Goal: Check status: Check status

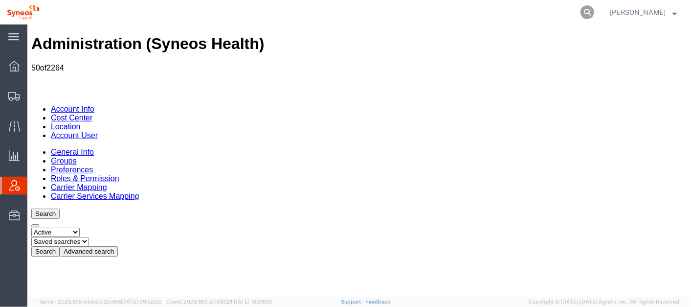
click at [594, 11] on icon at bounding box center [587, 12] width 14 height 14
paste input "391859096518"
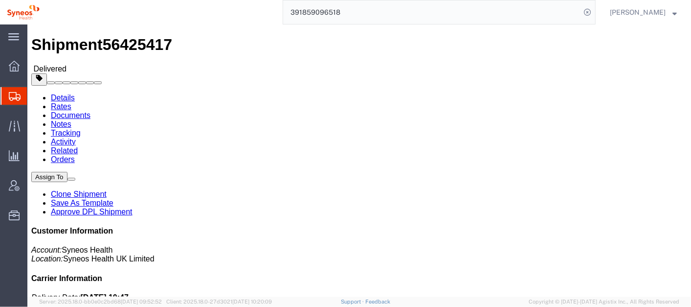
scroll to position [12, 0]
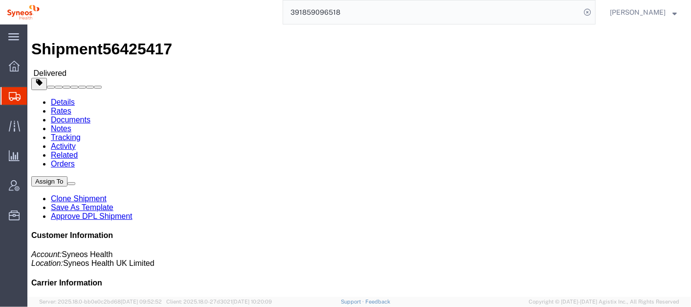
click at [322, 9] on input "391859096518" at bounding box center [431, 11] width 297 height 23
click at [321, 9] on input "391859096518" at bounding box center [431, 11] width 297 height 23
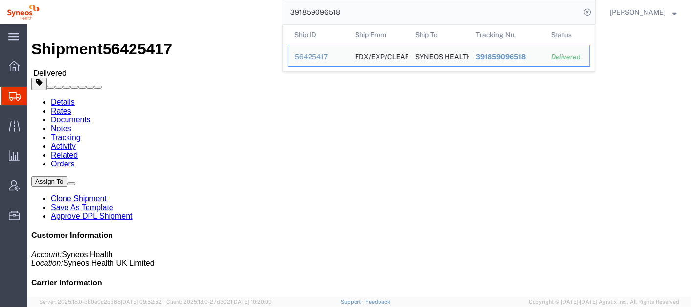
paste input "2324271584"
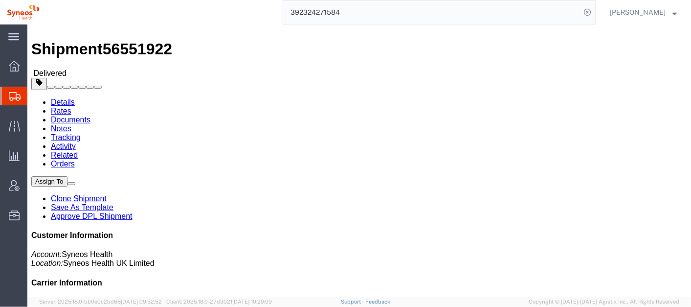
click b "Return of AWB 391778199556"
copy b "391778199556"
click span "button"
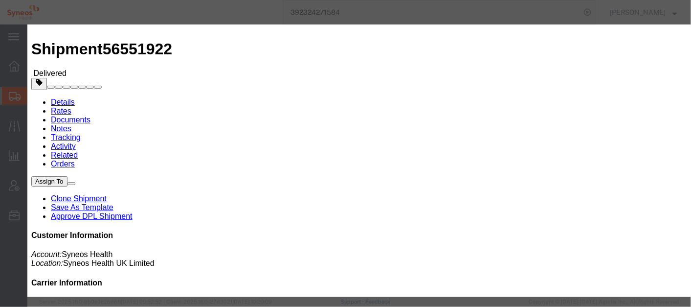
click input "Return of AWB 391778199556"
click h2 "Edit References"
click icon "button"
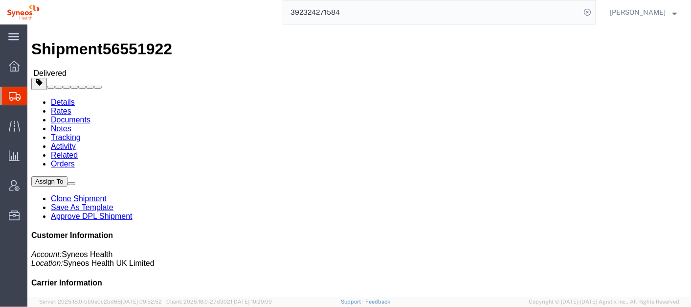
click at [370, 17] on input "392324271584" at bounding box center [431, 11] width 297 height 23
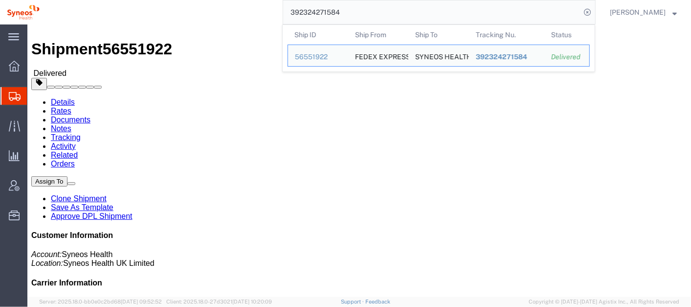
click at [369, 17] on input "392324271584" at bounding box center [431, 11] width 297 height 23
paste input "1778199556"
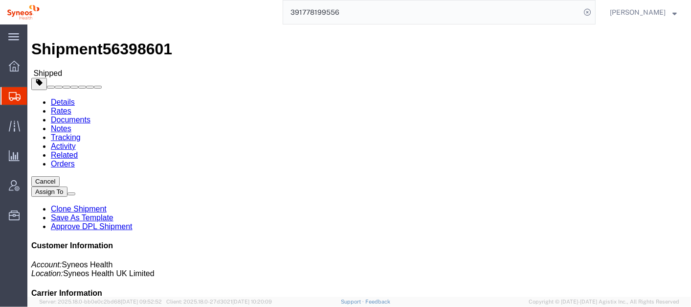
click span "button"
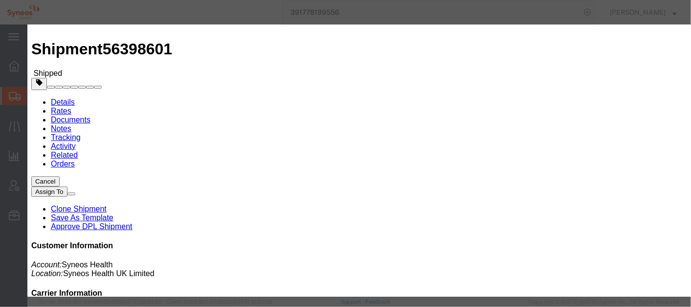
click input "Alexion 1010929"
click icon "button"
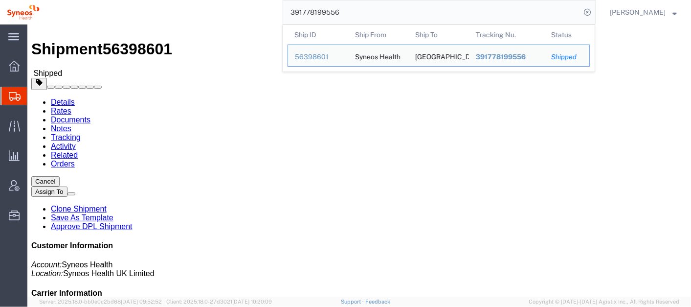
click at [375, 10] on input "391778199556" at bounding box center [431, 11] width 297 height 23
paste input "2518803359"
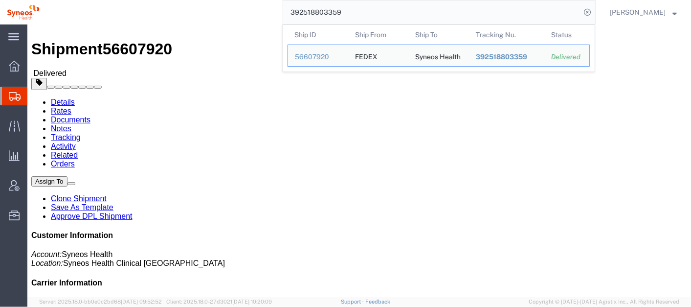
click b "Return of AWB 392068312843"
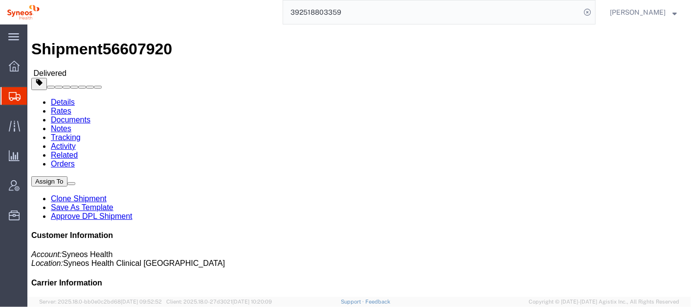
click b "Return of AWB 392068312843"
copy b "392068312843"
click at [362, 12] on input "392518803359" at bounding box center [431, 11] width 297 height 23
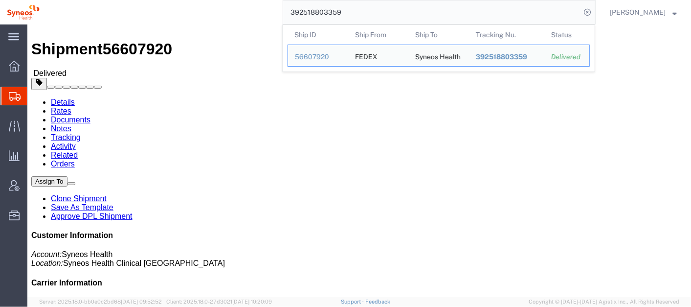
click at [362, 12] on input "392518803359" at bounding box center [431, 11] width 297 height 23
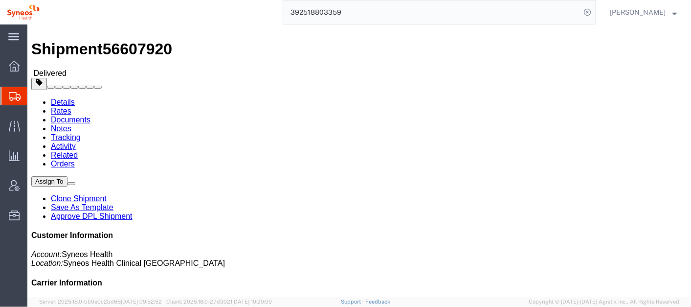
click span "button"
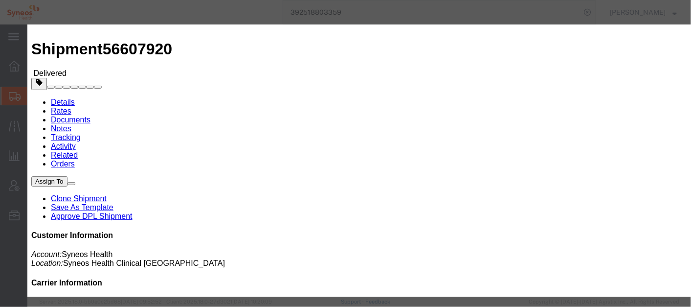
click input "Return of AWB 392068312843"
click icon "button"
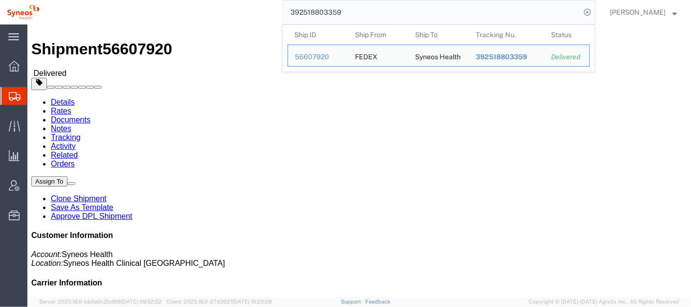
click at [381, 13] on input "392518803359" at bounding box center [431, 11] width 297 height 23
paste input "068312843"
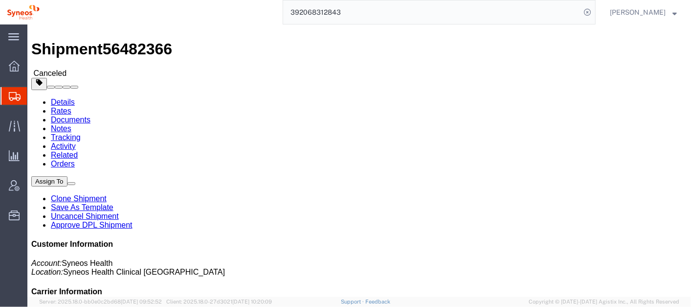
click span "button"
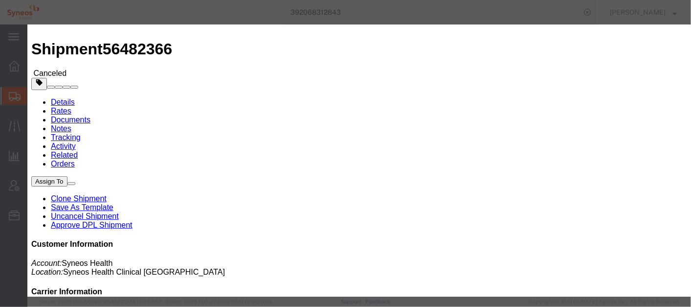
click input "3162 DEPARTMENTAL EXPENSE"
click icon "button"
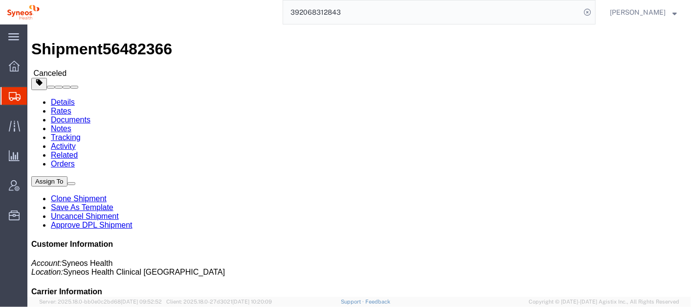
click at [384, 13] on input "392068312843" at bounding box center [431, 11] width 297 height 23
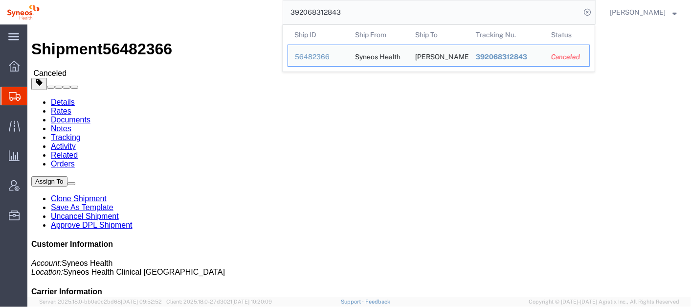
click at [384, 13] on input "392068312843" at bounding box center [431, 11] width 297 height 23
paste input "1859096518"
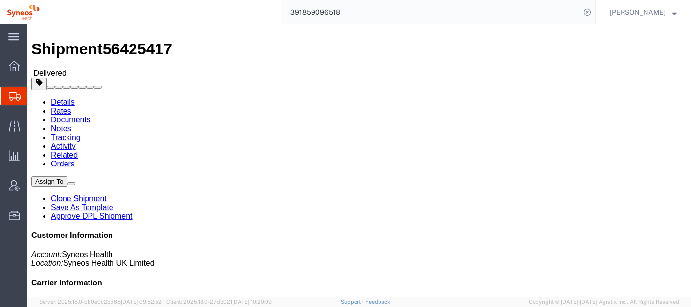
click span "button"
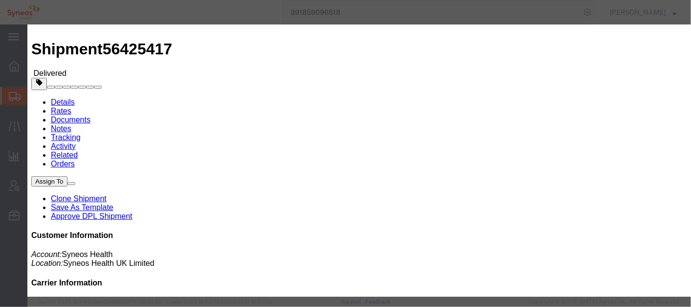
click icon "button"
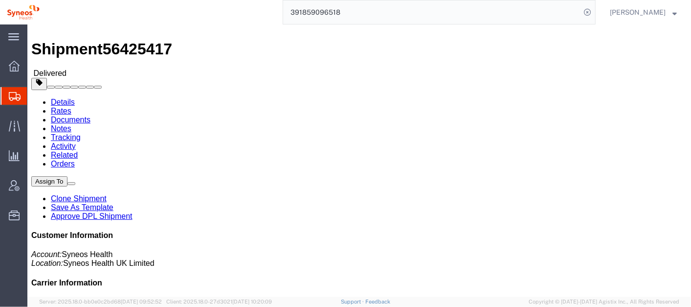
click b "390902800484"
copy b "390902800484"
click button "button"
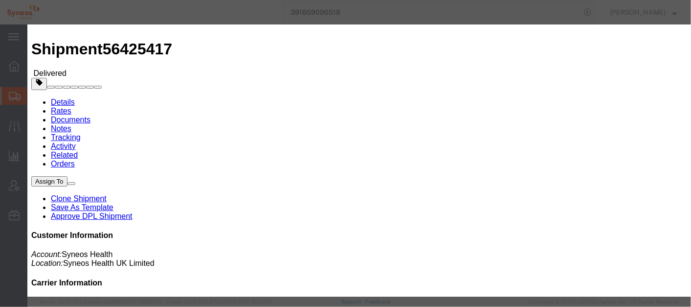
click input "390902800484"
click icon "button"
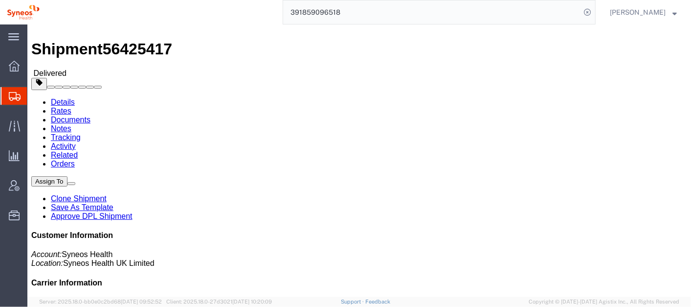
click span "button"
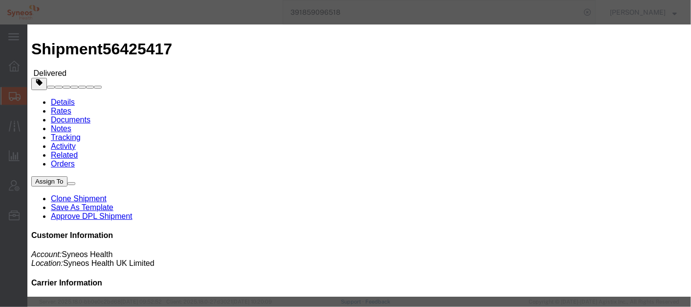
click input "390902800484"
click icon "button"
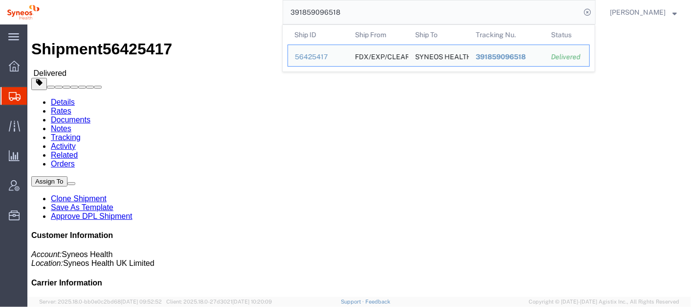
click at [385, 11] on input "391859096518" at bounding box center [431, 11] width 297 height 23
paste input "0902800484"
click at [337, 75] on td "Ship ID 56159789" at bounding box center [317, 80] width 61 height 22
click at [329, 77] on div "56159789" at bounding box center [318, 81] width 46 height 10
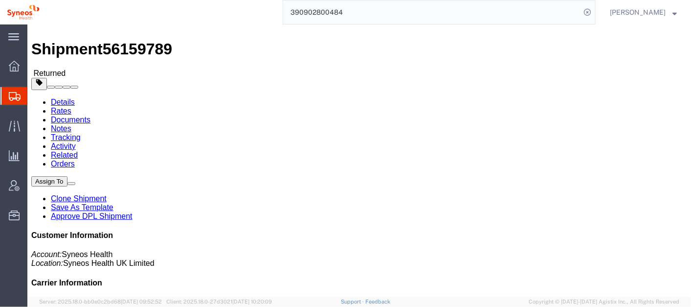
click span "button"
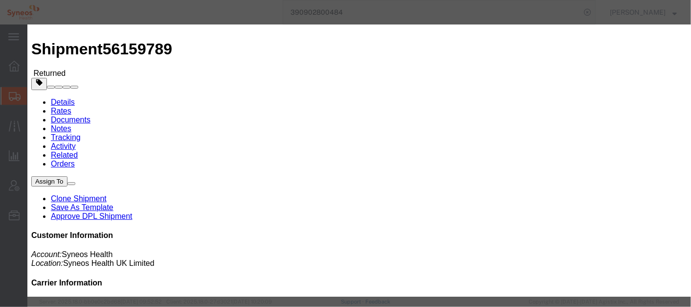
click input "8200 DEPARTMENTAL EXPENSE"
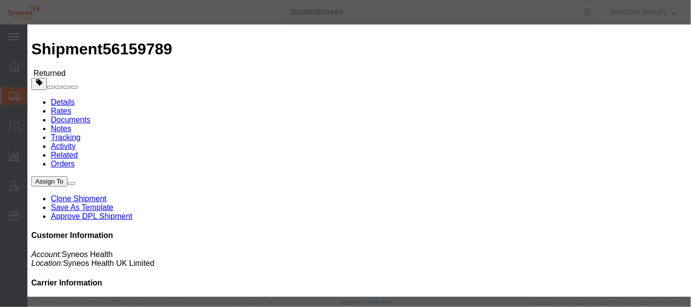
click h2 "Edit References"
click icon "button"
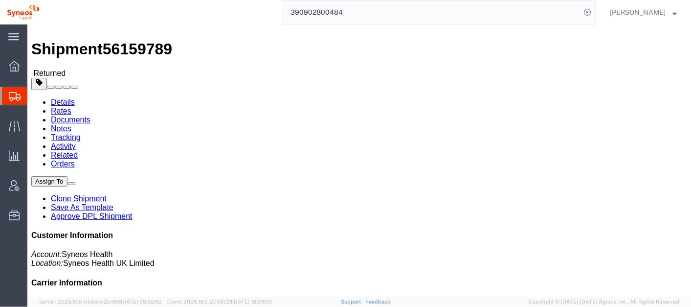
click at [395, 15] on input "390902800484" at bounding box center [431, 11] width 297 height 23
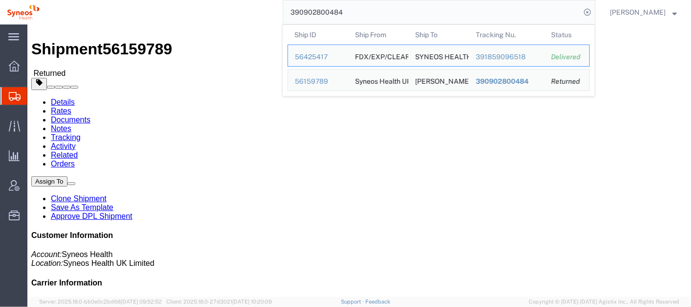
click at [395, 15] on input "390902800484" at bounding box center [431, 11] width 297 height 23
paste input "2603462107"
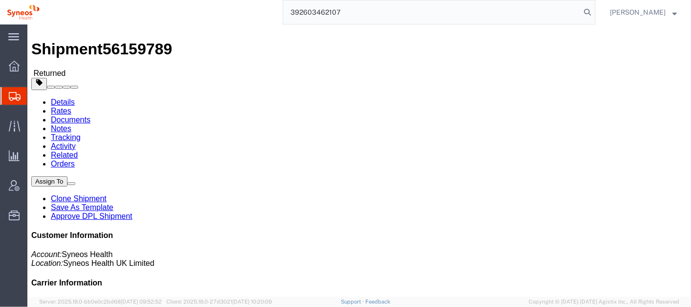
type input "392603462107"
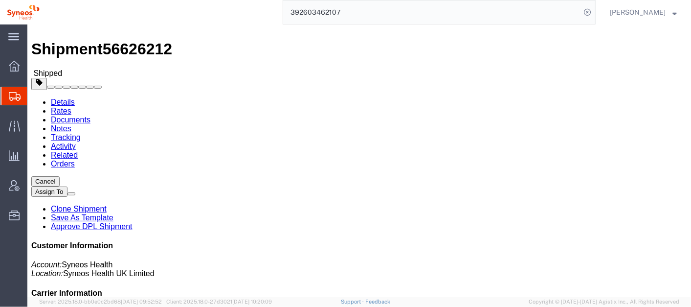
click link "Activity"
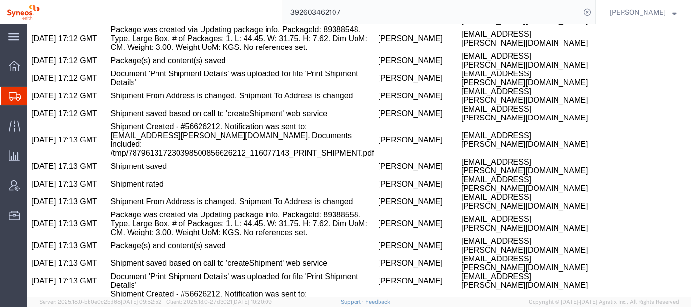
scroll to position [842, 0]
drag, startPoint x: 609, startPoint y: 204, endPoint x: 550, endPoint y: 200, distance: 59.7
copy address "[PERSON_NAME]"
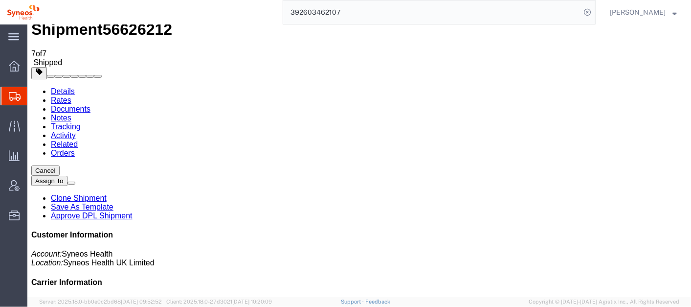
scroll to position [29, 0]
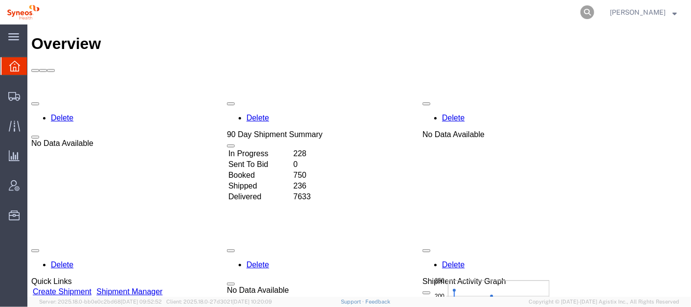
click at [594, 8] on icon at bounding box center [587, 12] width 14 height 14
click at [386, 23] on input "search" at bounding box center [431, 11] width 297 height 23
paste input "392526767892"
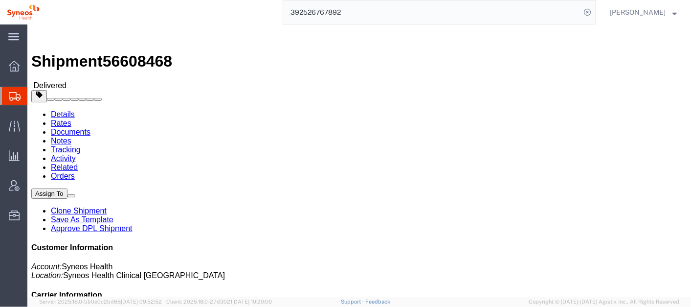
click link "Rates"
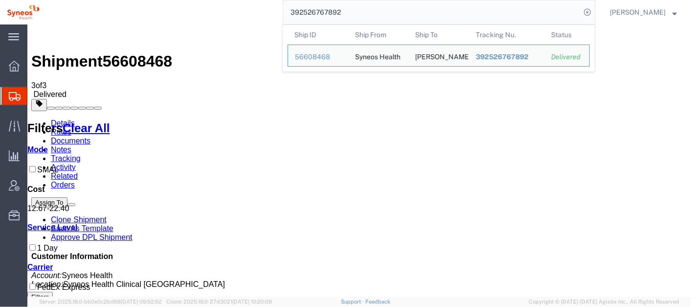
click at [390, 12] on input "392526767892" at bounding box center [431, 11] width 297 height 23
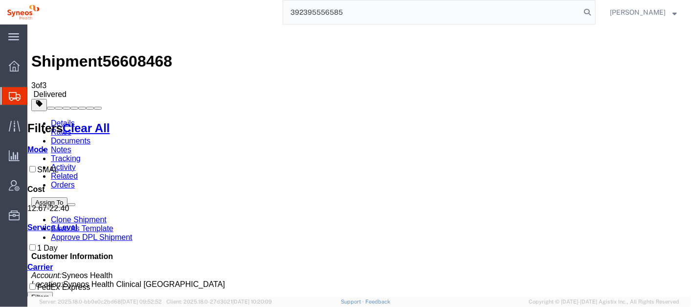
type input "392395556585"
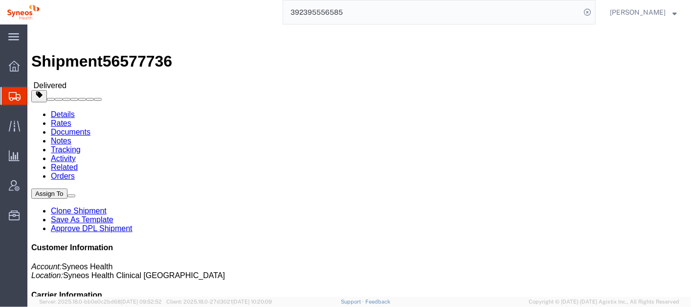
click div "Ship From Syneos Health ([PERSON_NAME]) AV. [STREET_ADDRESS] 932555600 [EMAIL_A…"
click span "button"
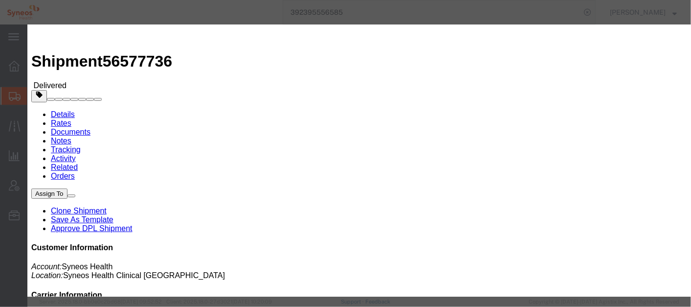
click icon "button"
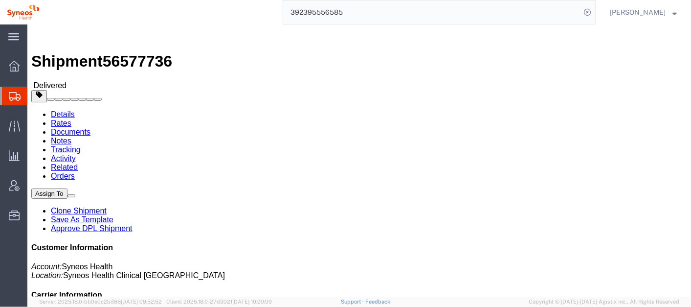
click div "Shipment Detail Ship From Syneos Health ([PERSON_NAME]) AV. [STREET_ADDRESS] 93…"
click at [25, 186] on div at bounding box center [13, 186] width 27 height 20
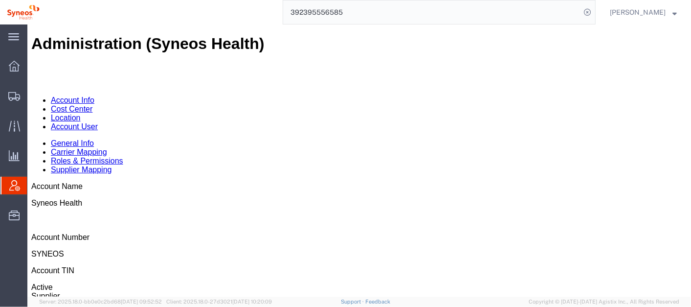
click at [92, 104] on link "Cost Center" at bounding box center [71, 108] width 42 height 8
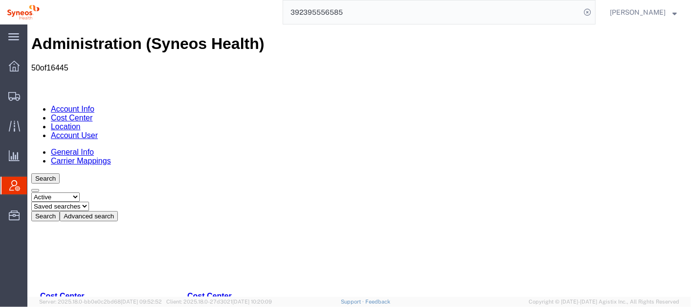
click at [117, 210] on button "Advanced search" at bounding box center [88, 215] width 58 height 10
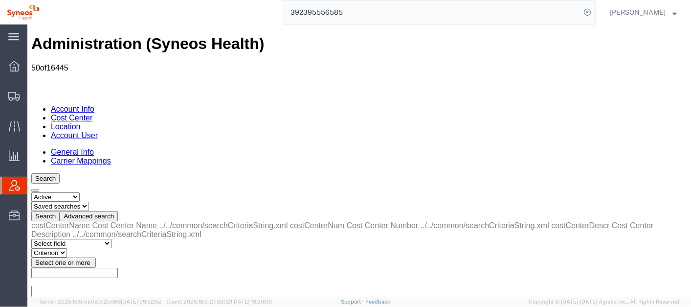
select select "costCenterNum"
select select "is"
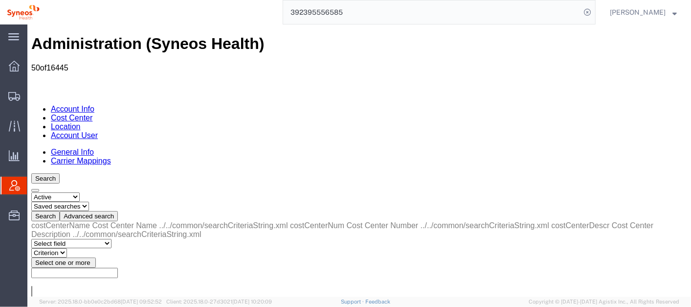
type input "3162"
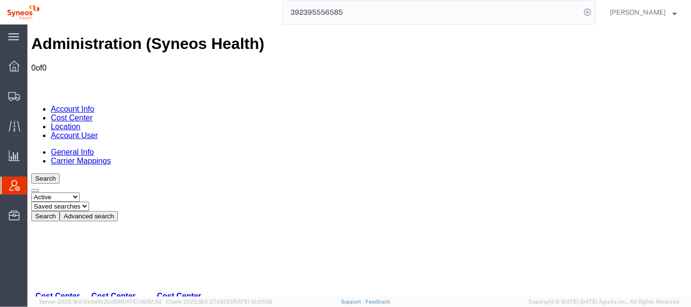
click at [203, 170] on div "Administration (Syneos Health) 0 of 0 Account Info Cost Center Location Account…" at bounding box center [359, 231] width 656 height 395
click at [97, 131] on link "Account User" at bounding box center [73, 135] width 47 height 8
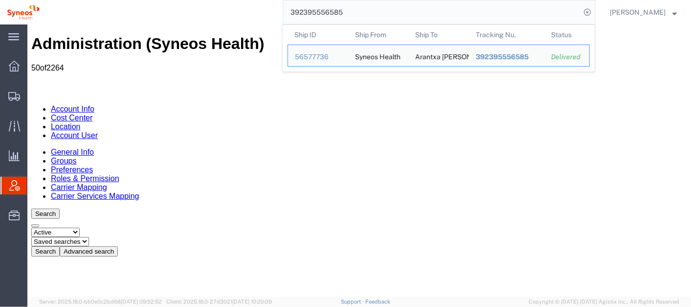
click at [387, 12] on input "392395556585" at bounding box center [431, 11] width 297 height 23
drag, startPoint x: 332, startPoint y: 56, endPoint x: 305, endPoint y: 31, distance: 36.7
click at [332, 56] on div "56577736" at bounding box center [318, 57] width 46 height 10
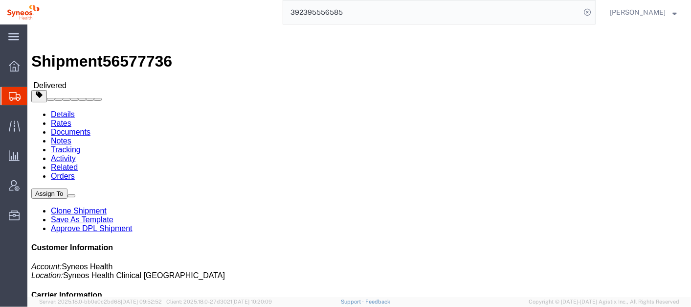
click span "button"
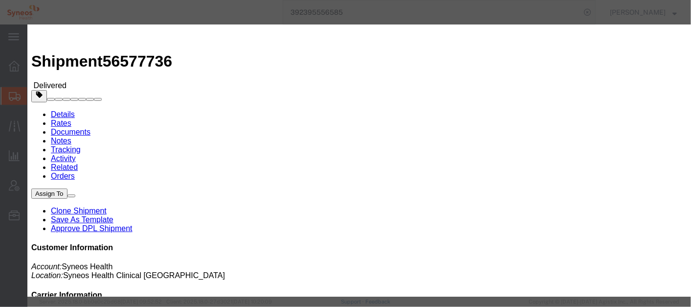
click button "button"
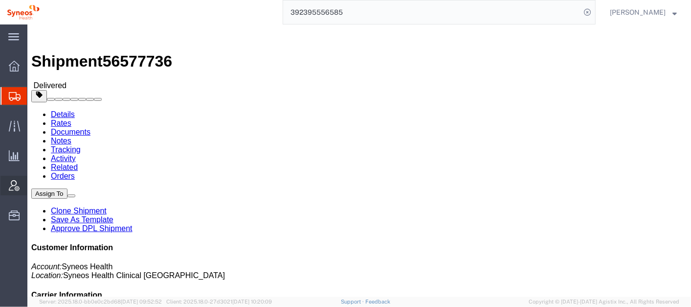
click at [34, 182] on span "Account Admin" at bounding box center [30, 186] width 7 height 20
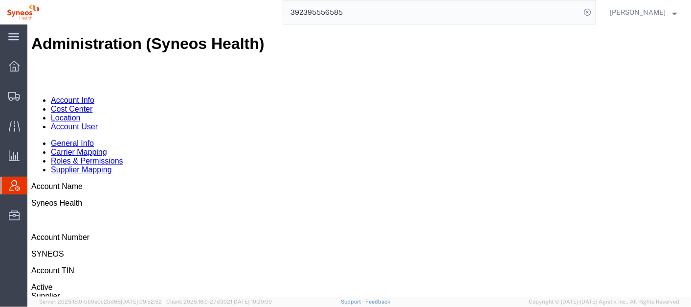
click at [92, 104] on link "Cost Center" at bounding box center [71, 108] width 42 height 8
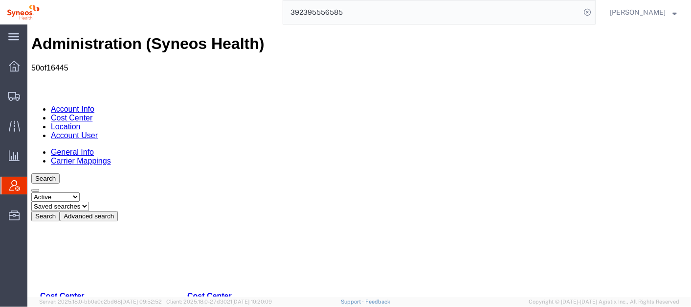
click at [117, 210] on button "Advanced search" at bounding box center [88, 215] width 58 height 10
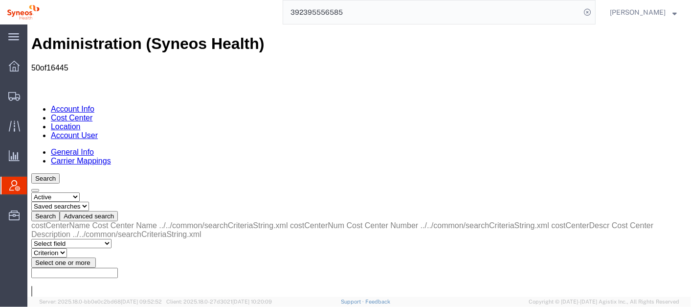
select select "costCenterNum"
select select "contains"
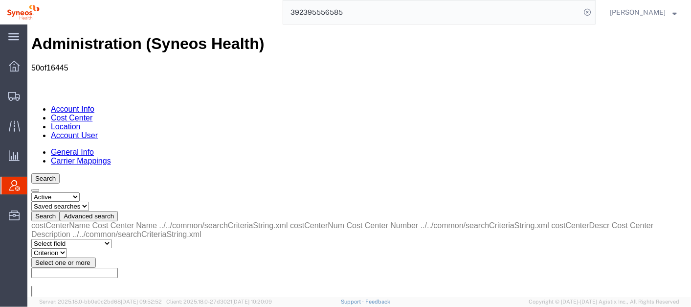
type input "3162"
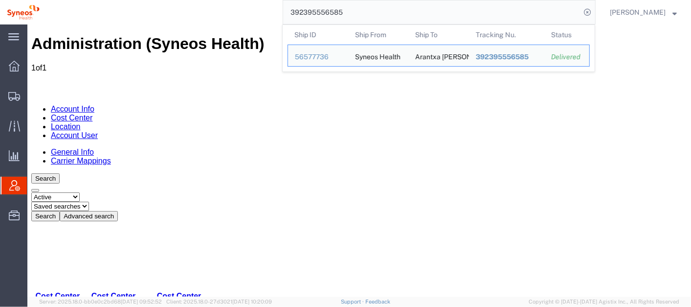
click at [379, 12] on input "392395556585" at bounding box center [431, 11] width 297 height 23
drag, startPoint x: 326, startPoint y: 60, endPoint x: 298, endPoint y: 35, distance: 37.4
click at [325, 60] on div "56577736" at bounding box center [318, 57] width 46 height 10
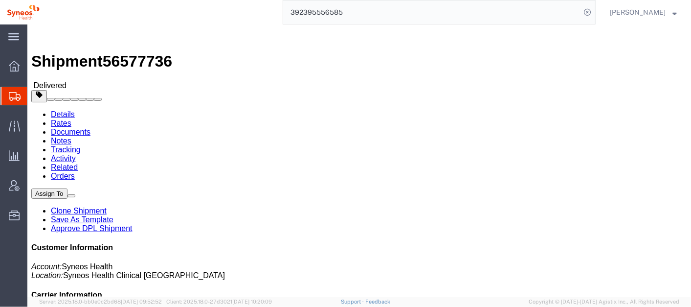
click link "Notes"
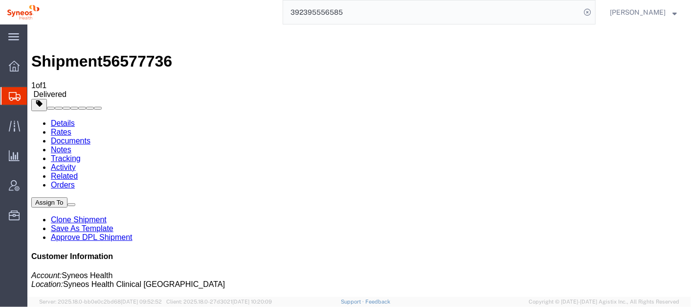
click at [75, 162] on link "Activity" at bounding box center [62, 166] width 25 height 8
click at [62, 118] on link "Details" at bounding box center [62, 122] width 24 height 8
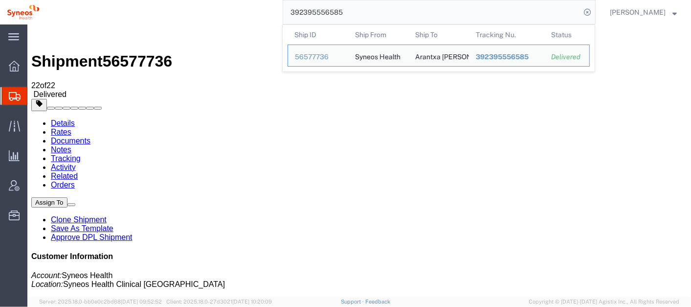
click at [367, 7] on input "392395556585" at bounding box center [431, 11] width 297 height 23
click at [366, 7] on input "392395556585" at bounding box center [431, 11] width 297 height 23
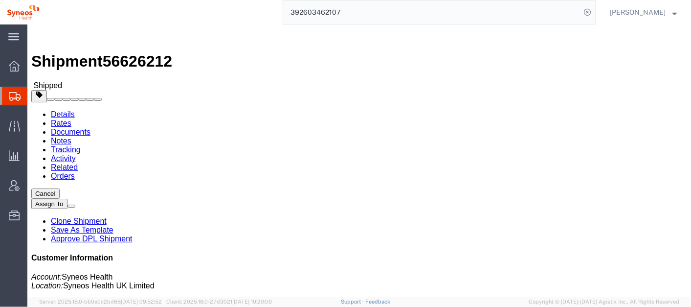
click link "Activity"
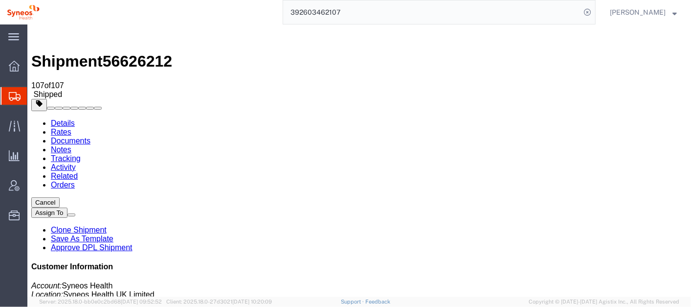
click at [80, 154] on link "Tracking" at bounding box center [65, 158] width 30 height 8
click at [365, 7] on input "392603462107" at bounding box center [431, 11] width 297 height 23
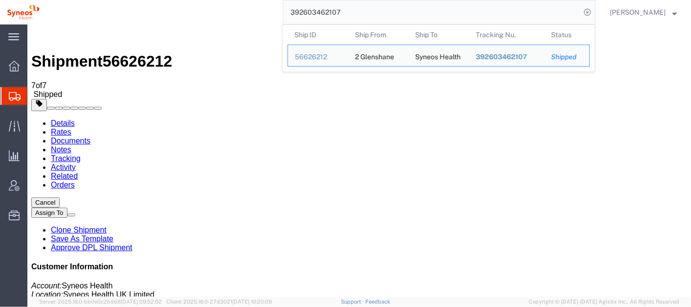
click at [365, 7] on input "392603462107" at bounding box center [431, 11] width 297 height 23
paste input "8 4168 1696"
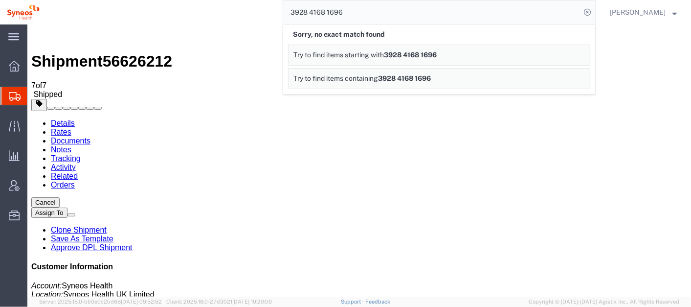
click at [346, 12] on input "3928 4168 1696" at bounding box center [431, 11] width 297 height 23
click at [369, 18] on input "392841681696" at bounding box center [431, 11] width 297 height 23
type input "392841681696"
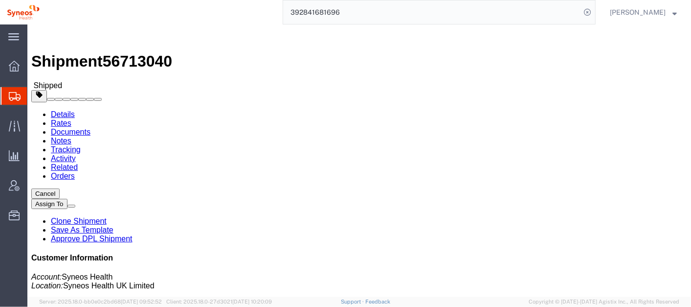
click link "Activity"
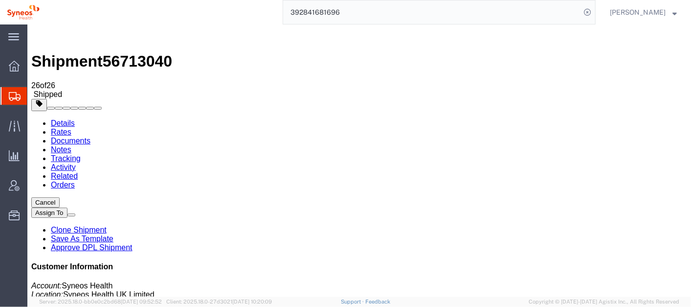
click at [80, 154] on link "Tracking" at bounding box center [65, 158] width 30 height 8
